Goal: Ask a question

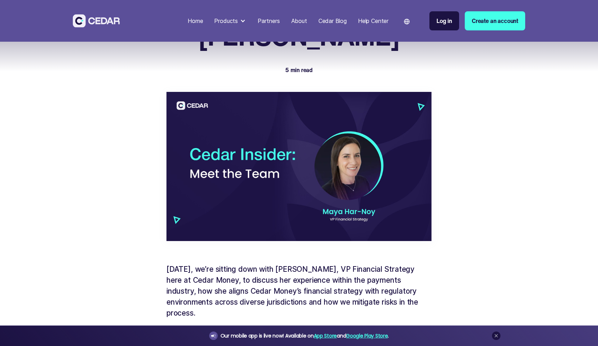
scroll to position [51, 0]
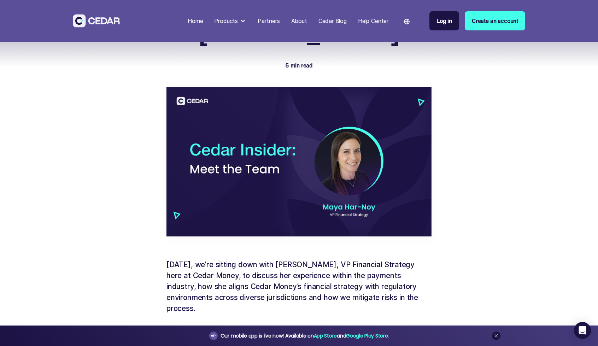
click at [193, 21] on div "Home" at bounding box center [195, 21] width 15 height 8
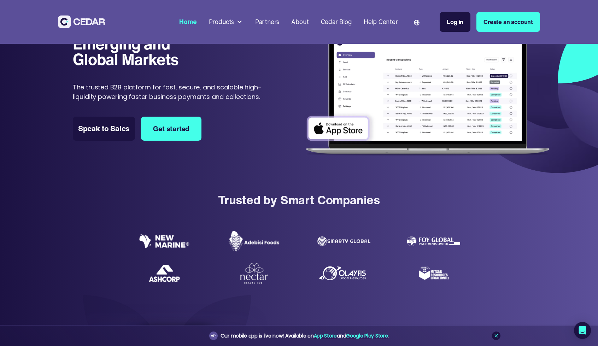
scroll to position [65, 0]
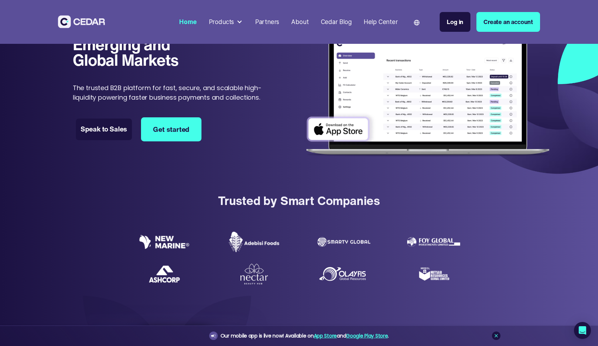
click at [112, 135] on link "Speak to Sales" at bounding box center [104, 129] width 56 height 22
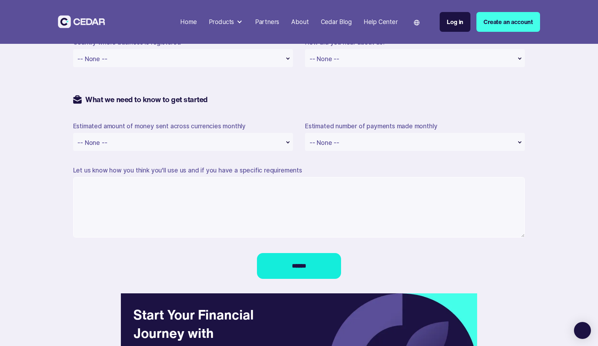
scroll to position [540, 0]
click at [341, 143] on div "-- None -- -- None -- 1-10 11-50 51-100 101-500 501-5,000 5,001+" at bounding box center [415, 142] width 220 height 18
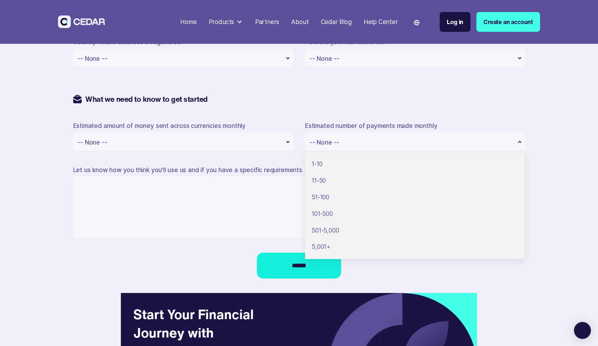
click at [341, 143] on div "-- None -- -- None -- 1-10 11-50 51-100 101-500 501-5,000 5,001+" at bounding box center [415, 142] width 220 height 18
click at [238, 147] on div "-- None -- -- None -- $50,000 or less $50,000 to $100,000 $100,000 to $500,000 …" at bounding box center [183, 142] width 220 height 18
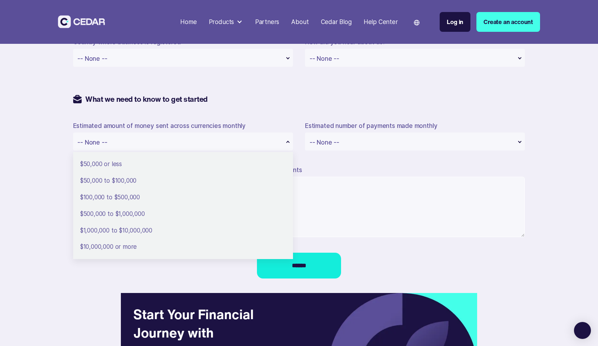
click at [238, 147] on div "-- None -- -- None -- $50,000 or less $50,000 to $100,000 $100,000 to $500,000 …" at bounding box center [183, 142] width 220 height 18
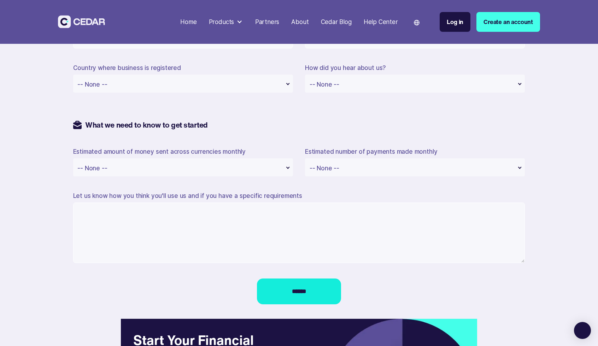
scroll to position [521, 0]
